Goal: Communication & Community: Answer question/provide support

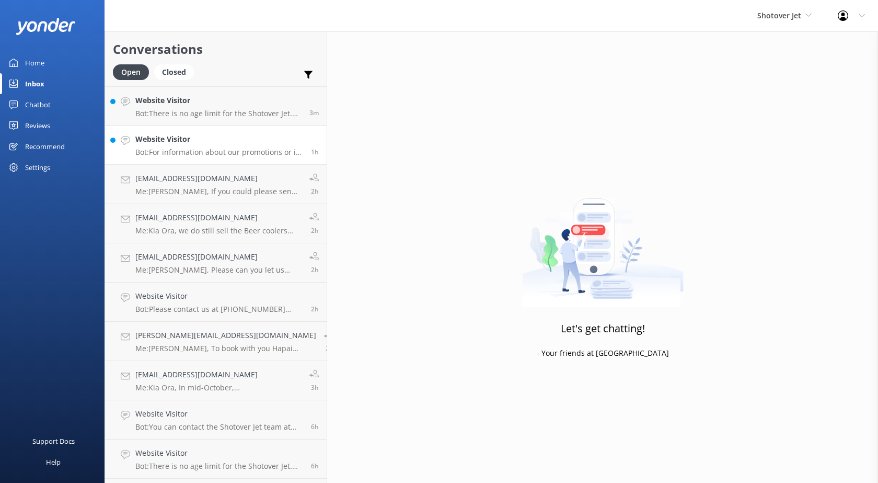
click at [184, 146] on div "Website Visitor Bot: For information about our promotions or if you are having …" at bounding box center [219, 144] width 168 height 23
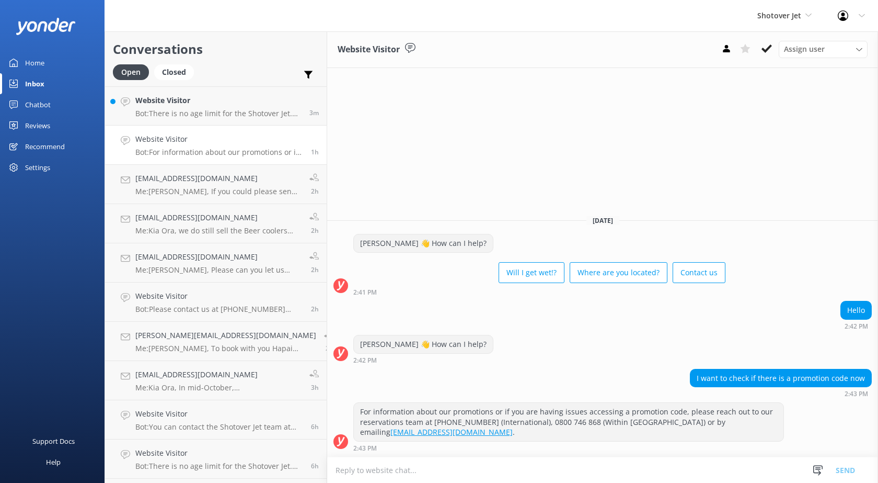
drag, startPoint x: 168, startPoint y: 109, endPoint x: 321, endPoint y: 156, distance: 160.4
click at [169, 109] on p "Bot: There is no age limit for the Shotover Jet. However, all children must be …" at bounding box center [218, 113] width 166 height 9
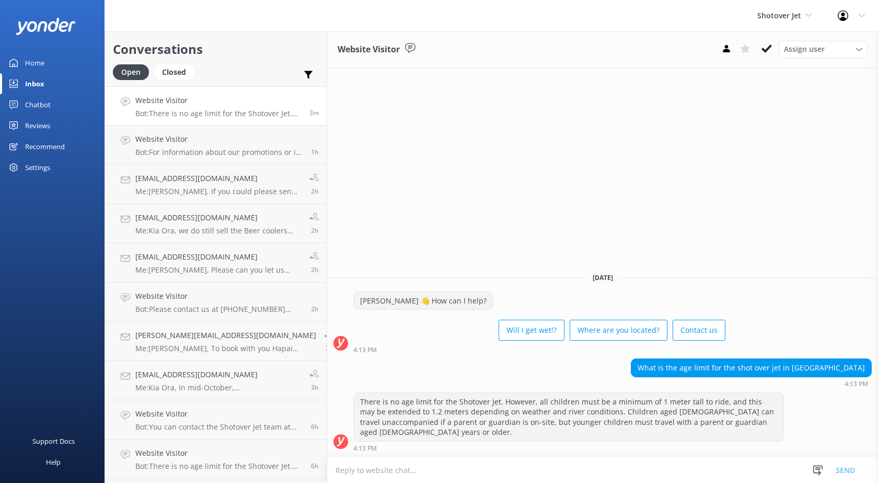
click at [24, 60] on link "Home" at bounding box center [52, 62] width 105 height 21
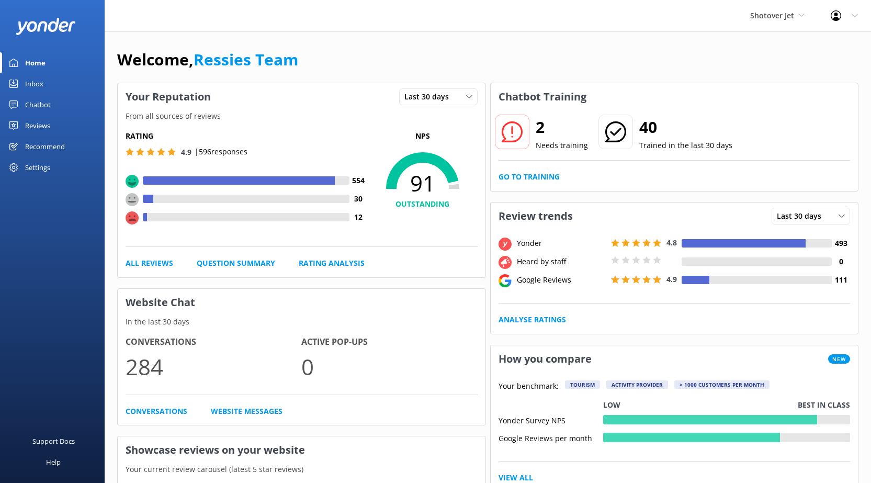
click at [19, 85] on link "Inbox" at bounding box center [52, 83] width 105 height 21
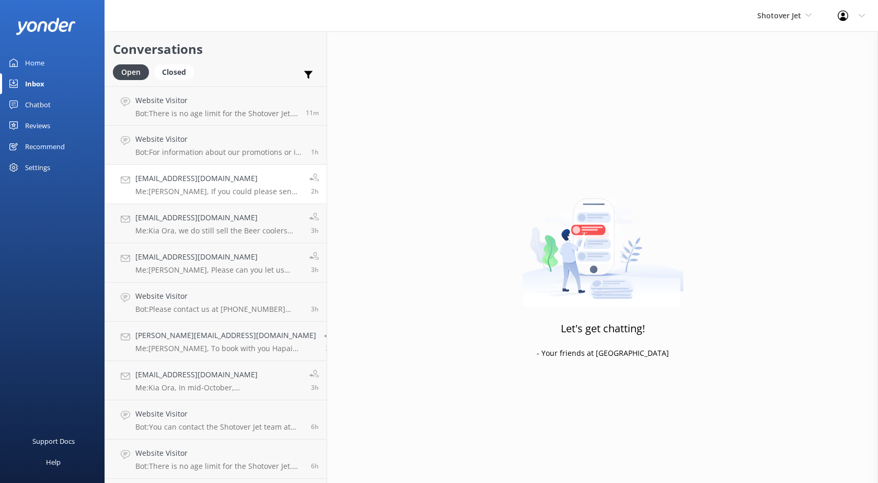
click at [188, 191] on p "Me: [PERSON_NAME], If you could please send us a email or give us a call we can…" at bounding box center [218, 191] width 166 height 9
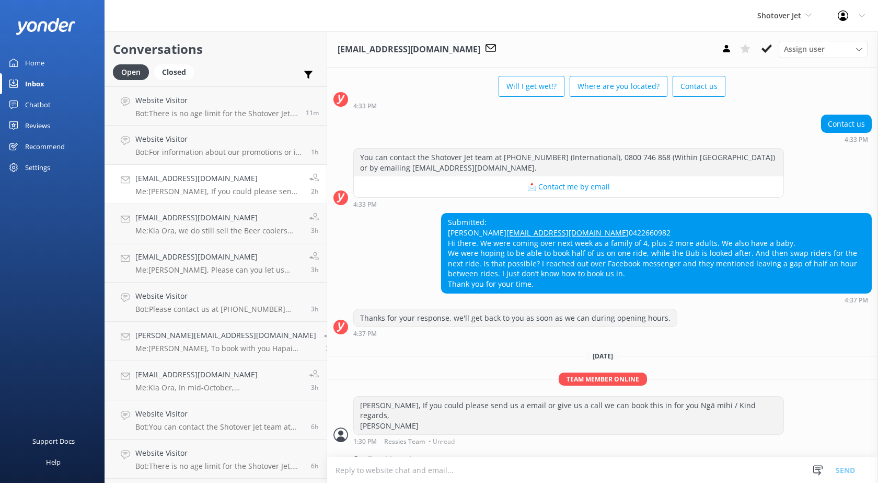
scroll to position [75, 0]
